Goal: Information Seeking & Learning: Learn about a topic

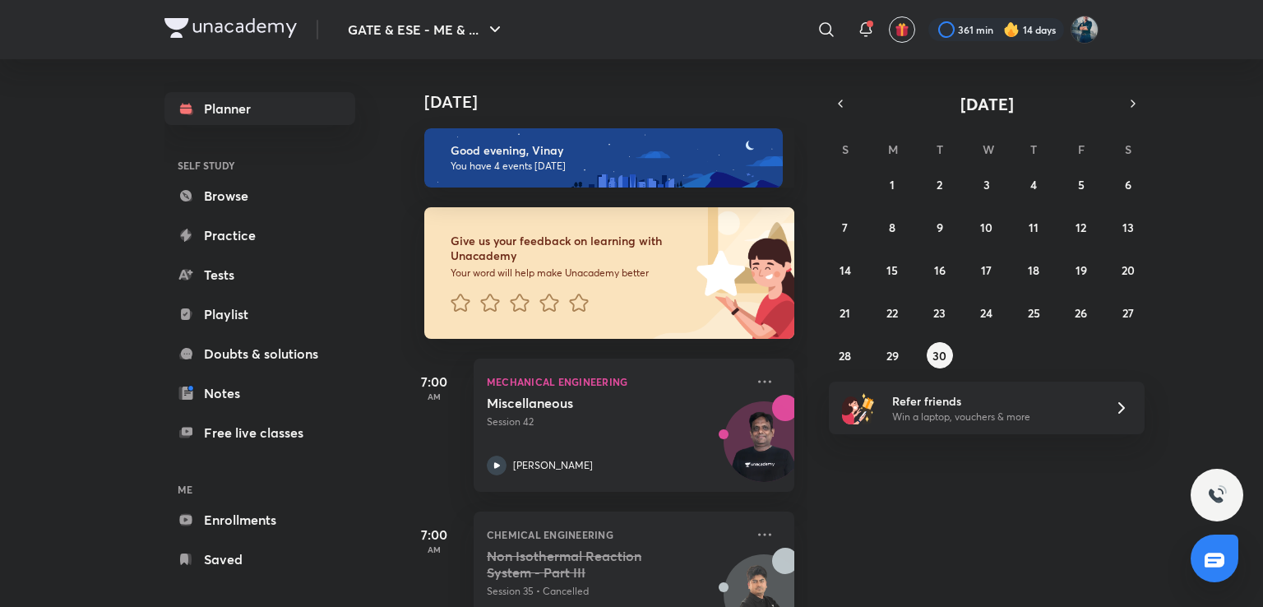
click at [1014, 29] on img at bounding box center [1011, 29] width 16 height 16
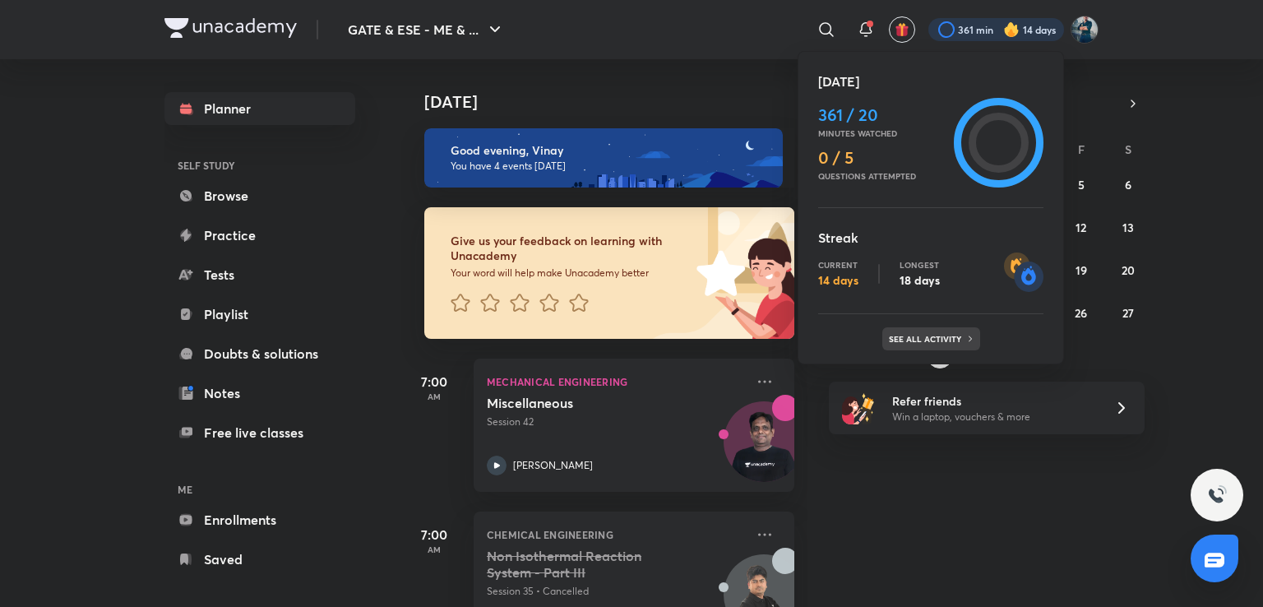
click at [924, 340] on p "See all activity" at bounding box center [927, 339] width 76 height 10
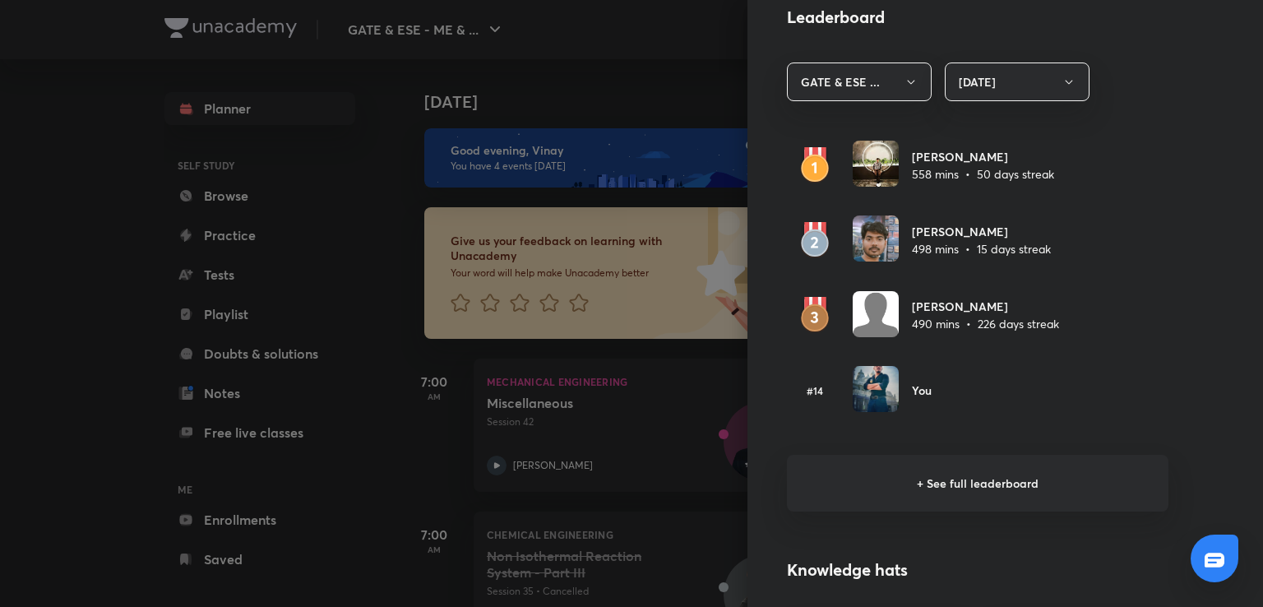
scroll to position [946, 0]
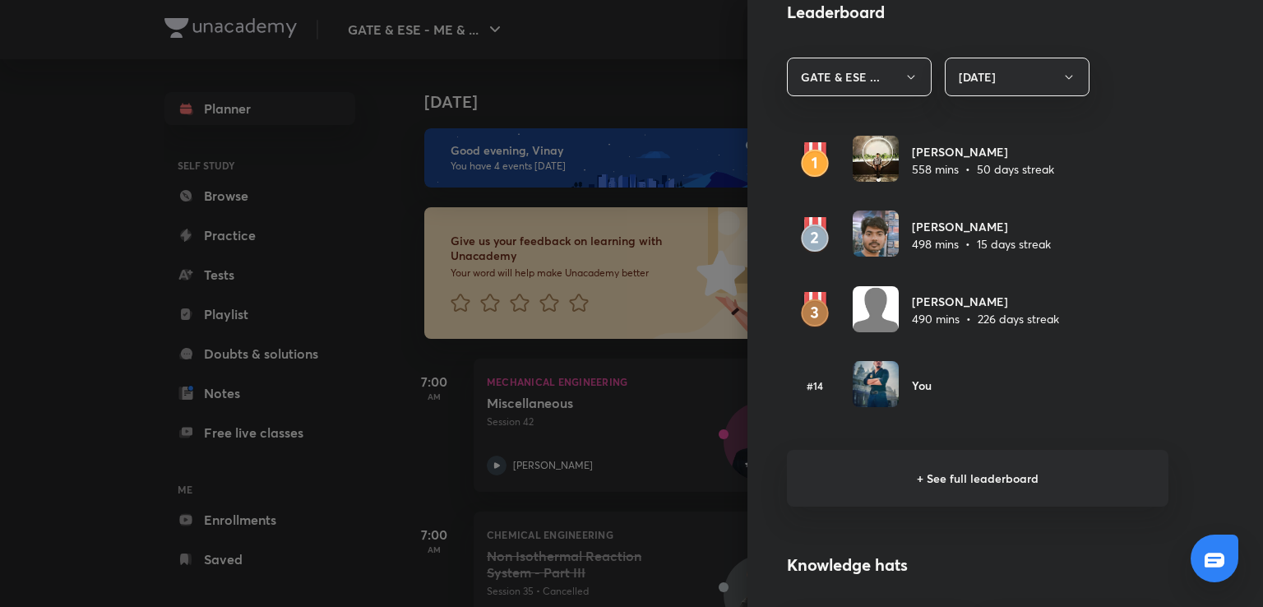
click at [919, 470] on h6 "+ See full leaderboard" at bounding box center [978, 478] width 382 height 57
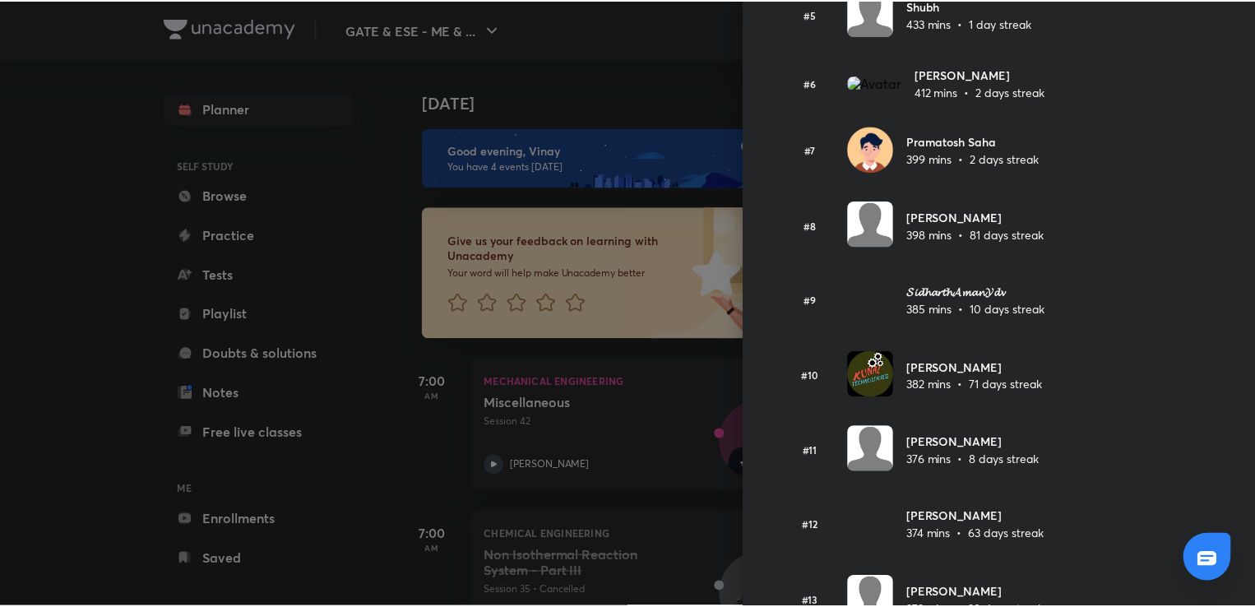
scroll to position [249, 0]
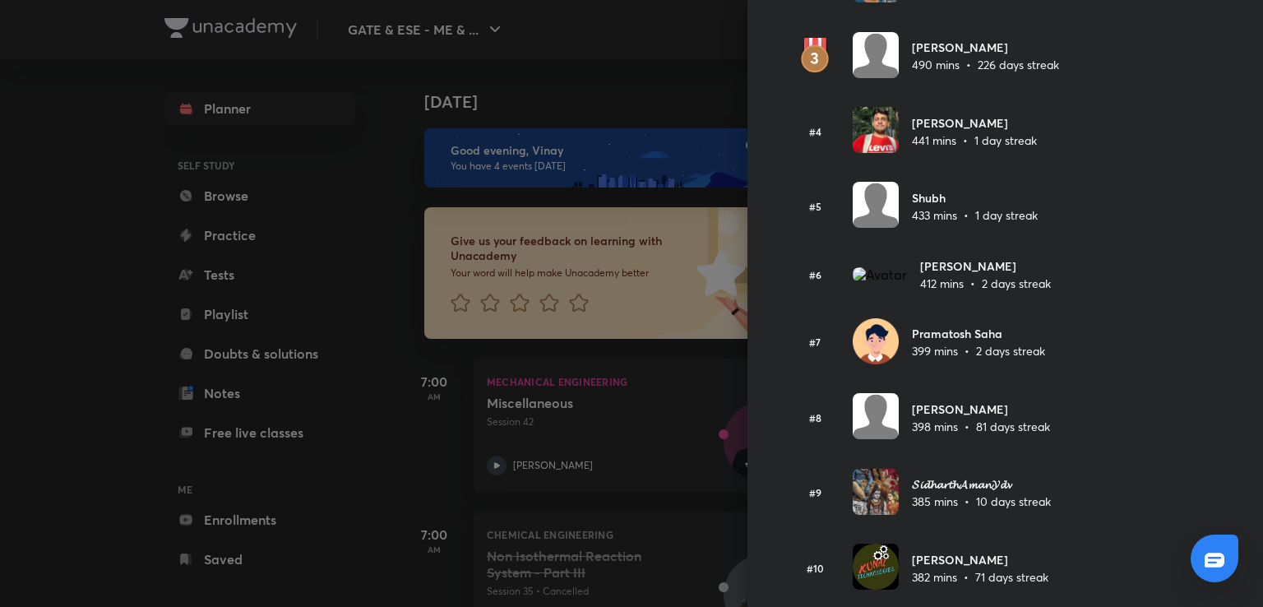
click at [683, 53] on div at bounding box center [631, 303] width 1263 height 607
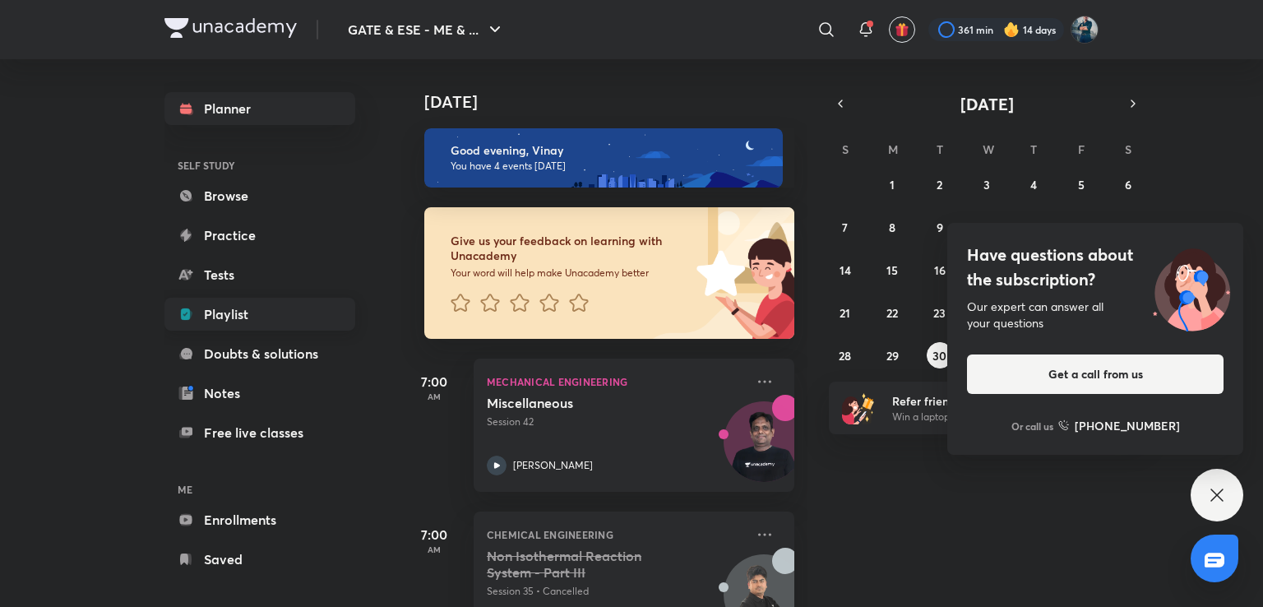
click at [197, 313] on link "Playlist" at bounding box center [259, 314] width 191 height 33
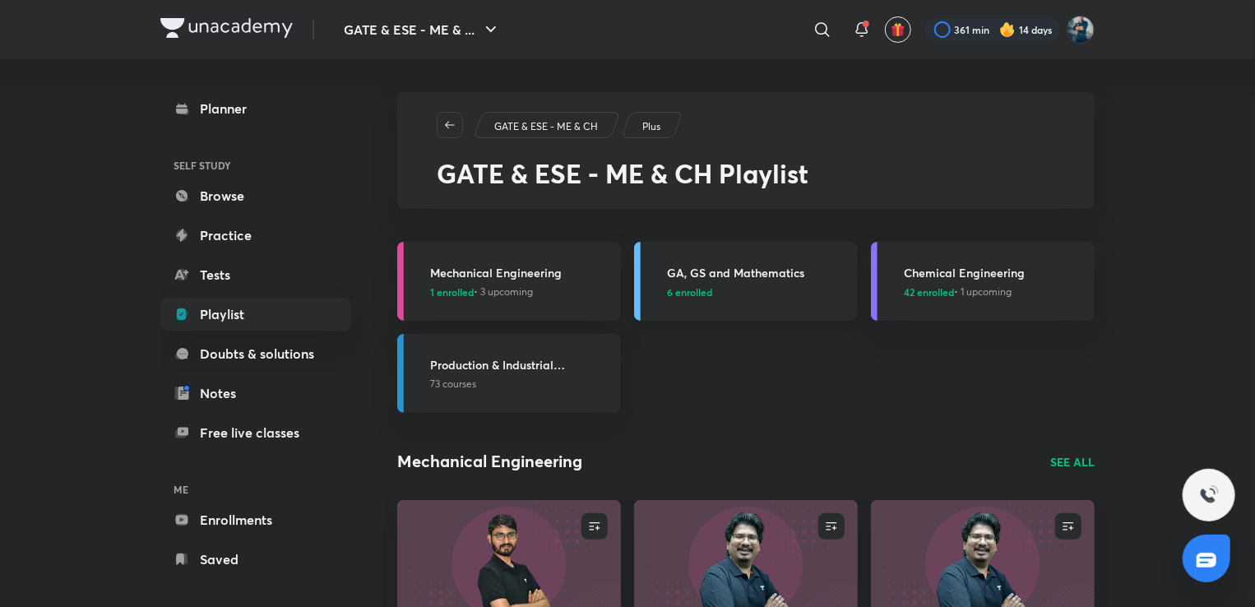
click at [749, 271] on h3 "GA, GS and Mathematics" at bounding box center [757, 272] width 181 height 17
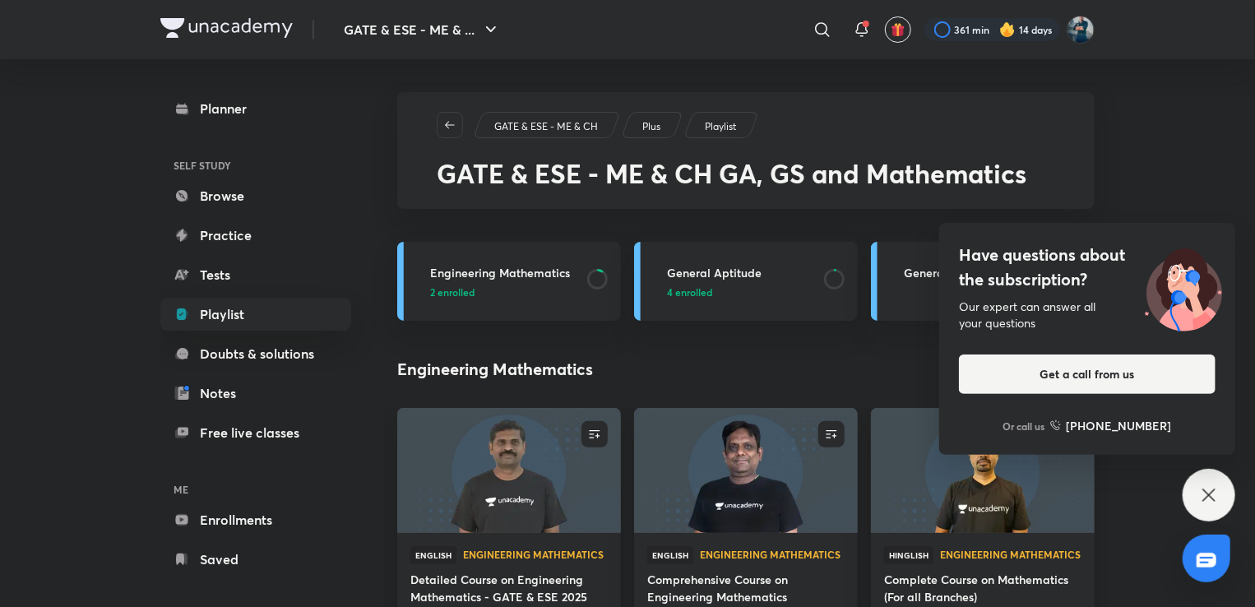
click at [1198, 491] on div "Have questions about the subscription? Our expert can answer all your questions…" at bounding box center [1209, 495] width 53 height 53
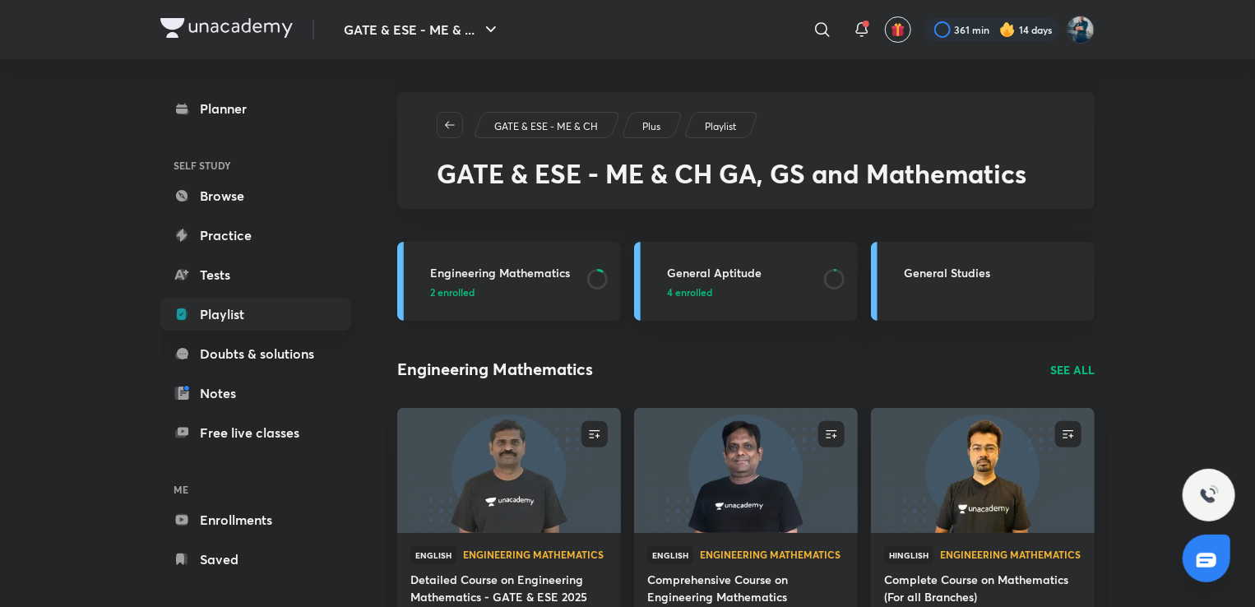
click at [556, 267] on h3 "Engineering Mathematics" at bounding box center [503, 272] width 147 height 17
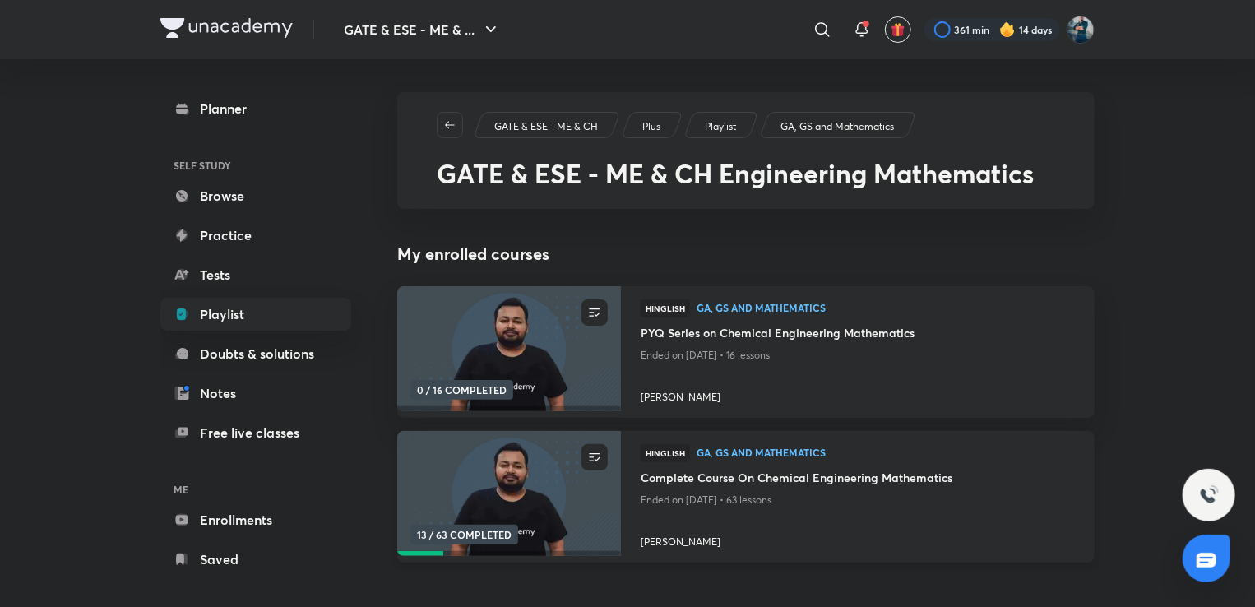
click at [887, 482] on h4 "Complete Course On Chemical Engineering Mathematics" at bounding box center [858, 479] width 434 height 21
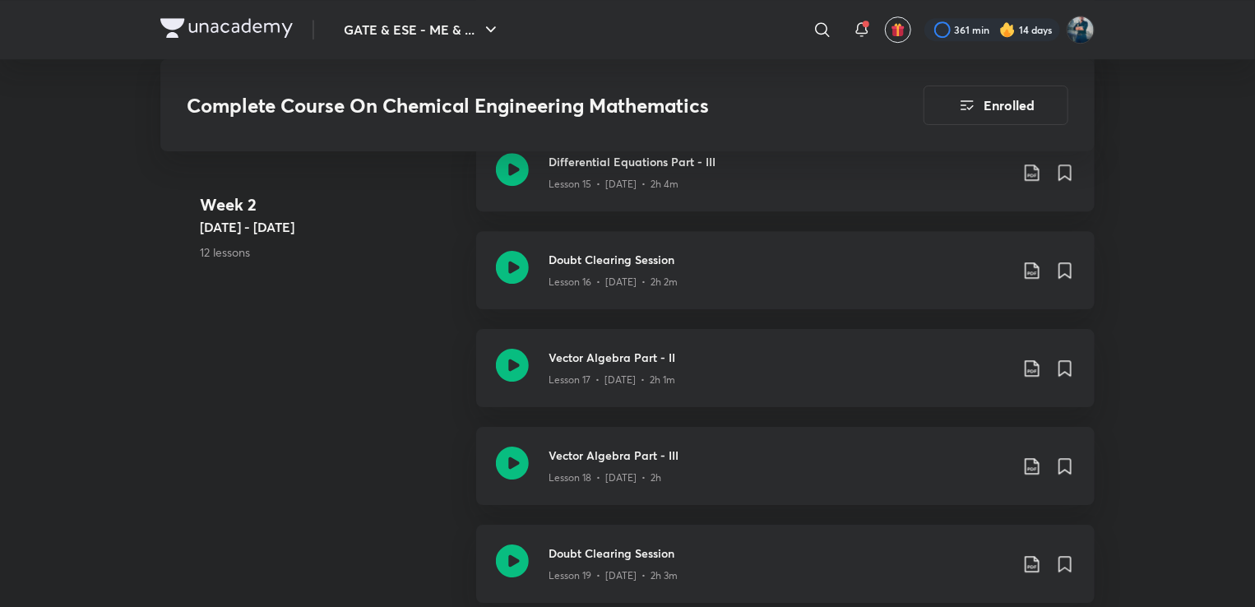
scroll to position [2688, 0]
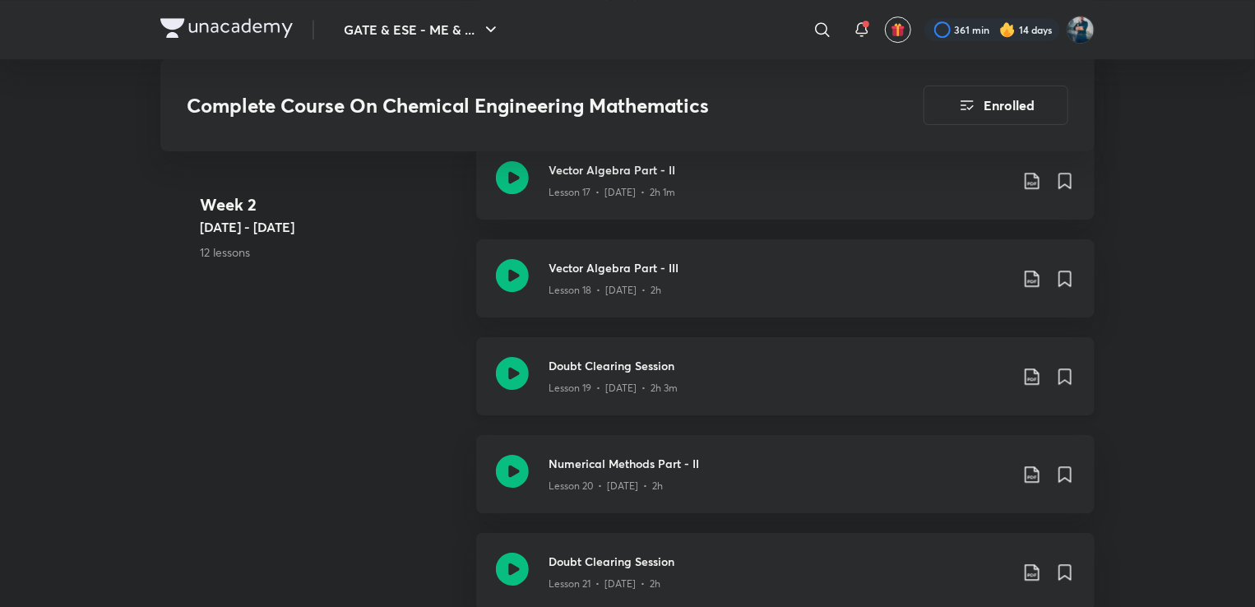
click at [661, 363] on h3 "Doubt Clearing Session" at bounding box center [779, 365] width 461 height 17
